Goal: Task Accomplishment & Management: Manage account settings

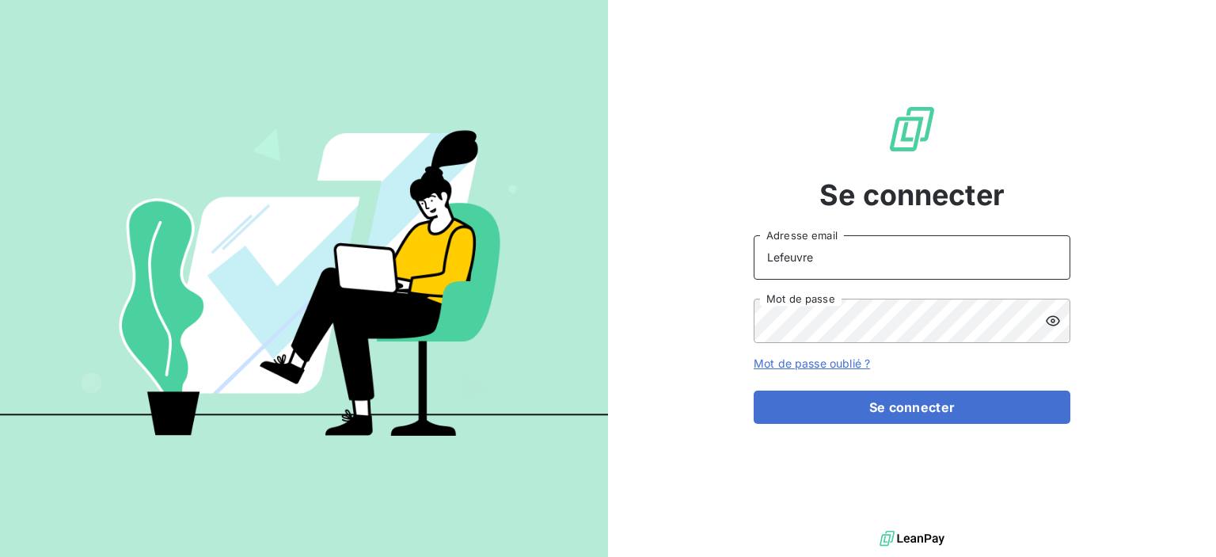
drag, startPoint x: 837, startPoint y: 264, endPoint x: 614, endPoint y: 264, distance: 222.5
click at [614, 264] on div "Se connecter Lefeuvre Adresse email Mot de passe Mot de passe oublié ? Se conne…" at bounding box center [912, 263] width 608 height 527
click at [818, 260] on input "Lefeuvre" at bounding box center [912, 257] width 317 height 44
drag, startPoint x: 818, startPoint y: 260, endPoint x: 665, endPoint y: 240, distance: 154.1
click at [665, 240] on div "Se connecter Lefeuvre Adresse email Mot de passe Mot de passe oublié ? Se conne…" at bounding box center [912, 263] width 608 height 527
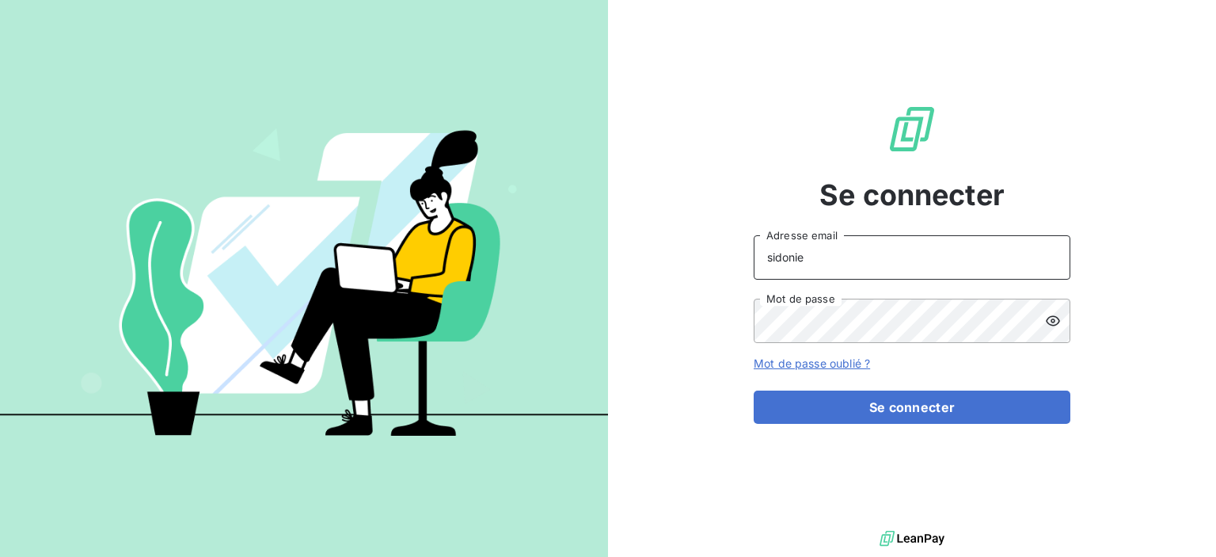
type input "sidonie.lefeuvre@terracoop.re"
click at [595, 337] on div "Se connecter sidonie.lefeuvre@terracoop.re Adresse email Mot de passe Mot de pa…" at bounding box center [608, 278] width 1216 height 557
click at [754, 390] on button "Se connecter" at bounding box center [912, 406] width 317 height 33
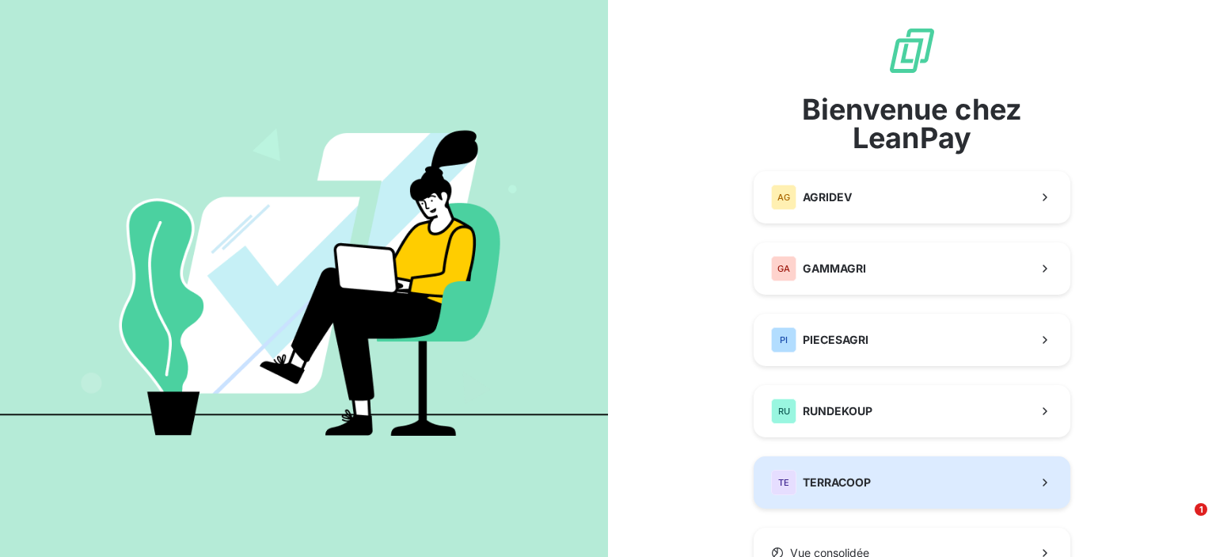
click at [875, 481] on button "TE TERRACOOP" at bounding box center [912, 482] width 317 height 52
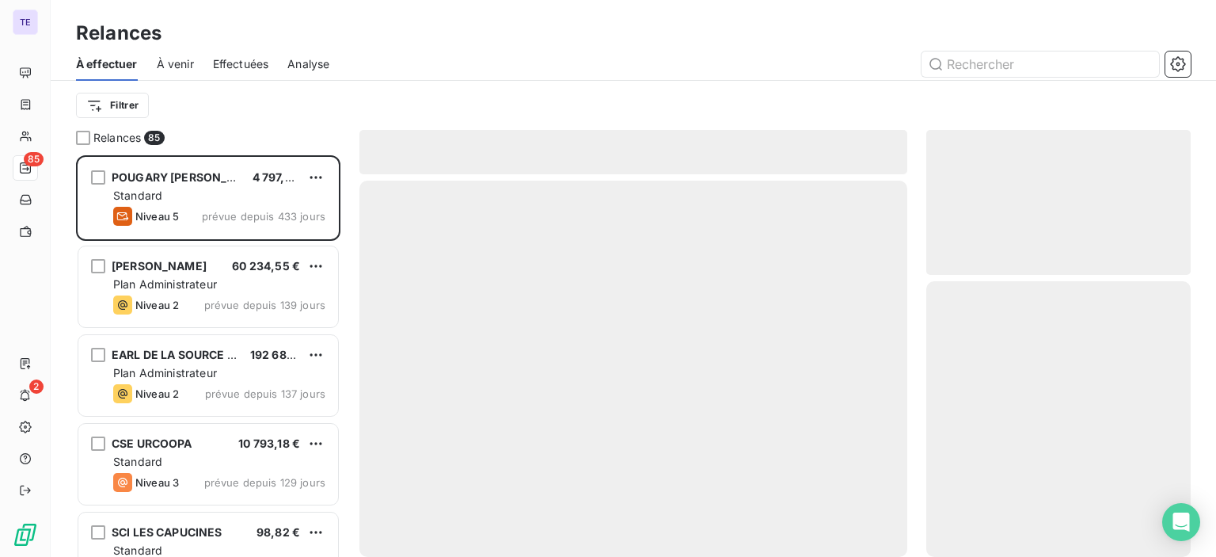
scroll to position [390, 252]
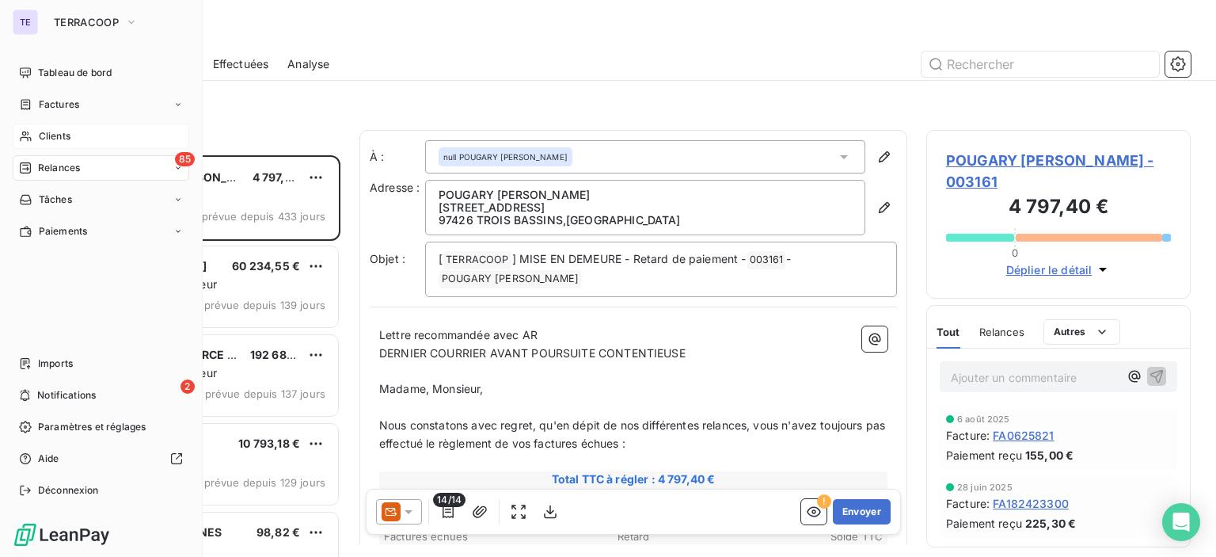
click at [39, 132] on span "Clients" at bounding box center [55, 136] width 32 height 14
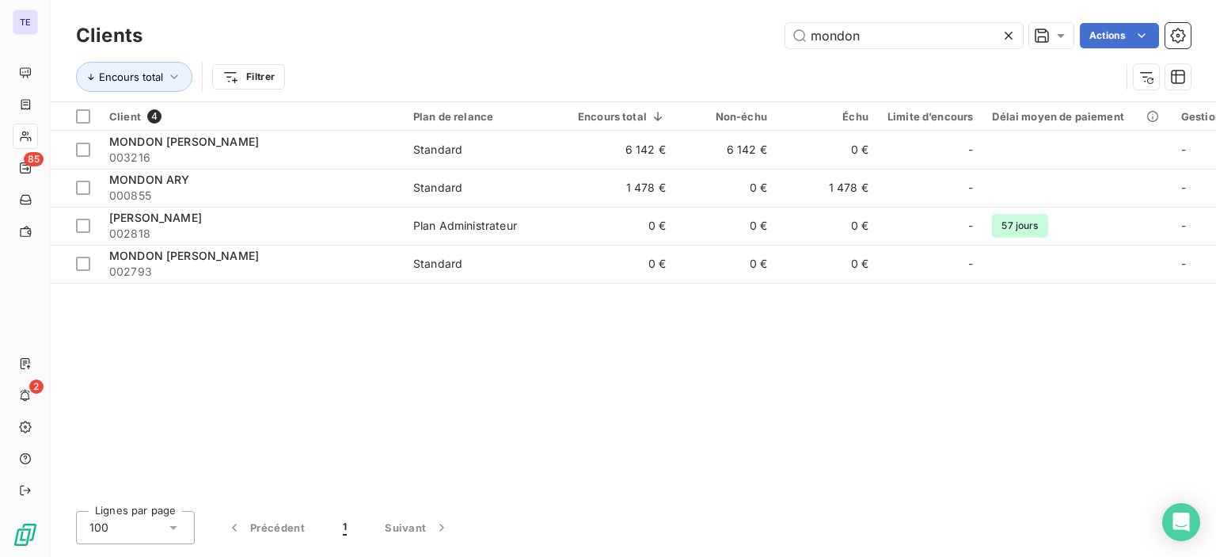
drag, startPoint x: 890, startPoint y: 25, endPoint x: 704, endPoint y: 39, distance: 186.6
click at [704, 39] on div "mondon Actions" at bounding box center [676, 35] width 1029 height 25
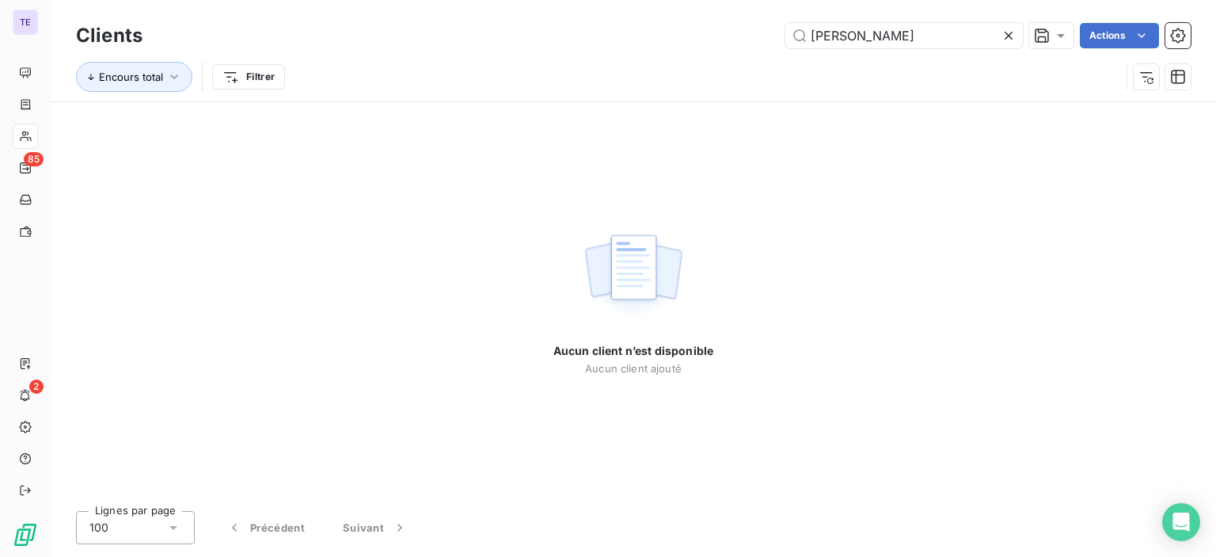
drag, startPoint x: 860, startPoint y: 29, endPoint x: 681, endPoint y: 43, distance: 179.5
click at [681, 43] on div "earl crivalo Actions" at bounding box center [676, 35] width 1029 height 25
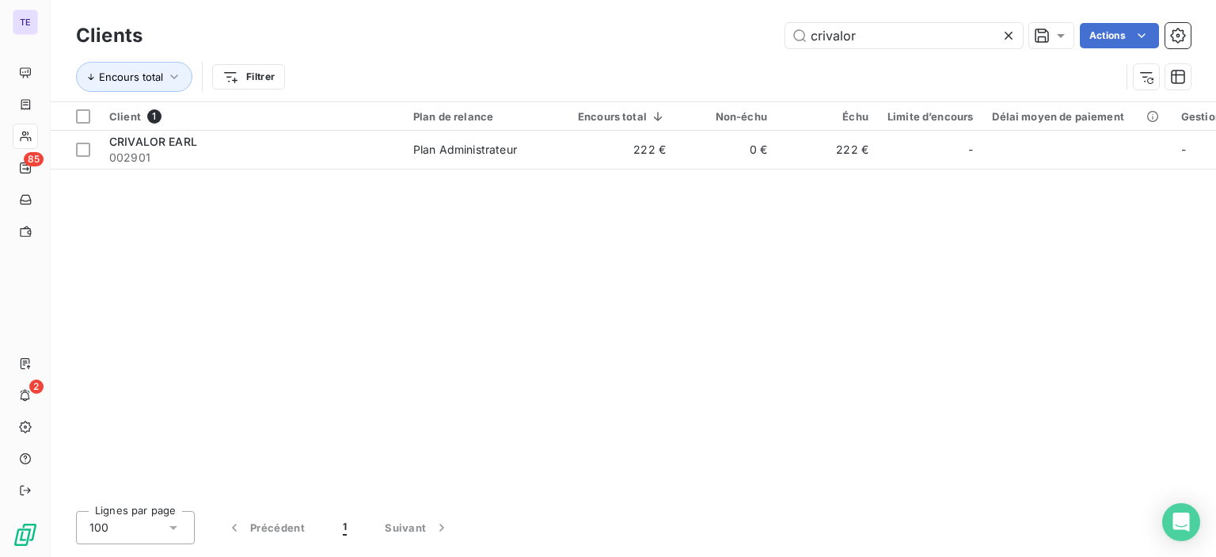
type input "crivalor"
